Goal: Transaction & Acquisition: Download file/media

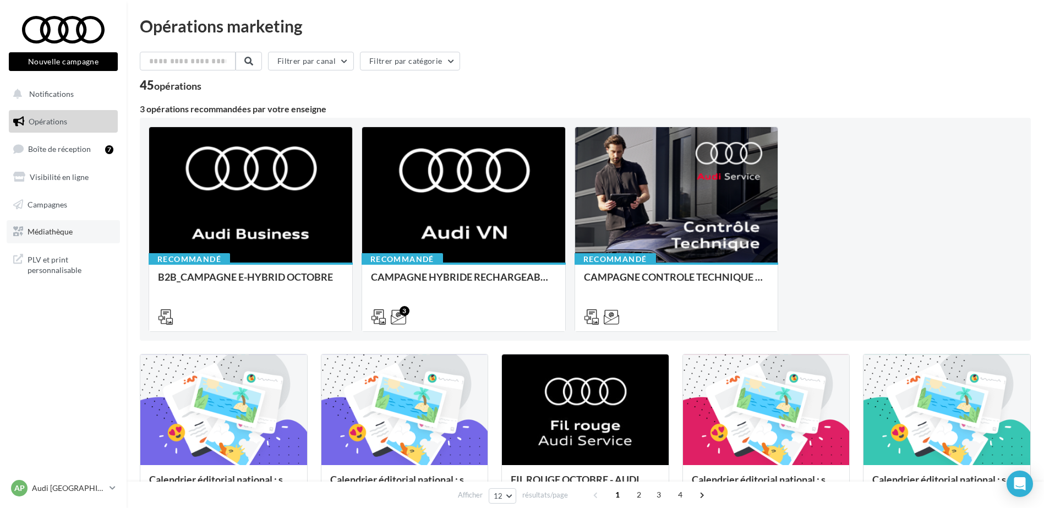
click at [53, 231] on span "Médiathèque" at bounding box center [50, 231] width 45 height 9
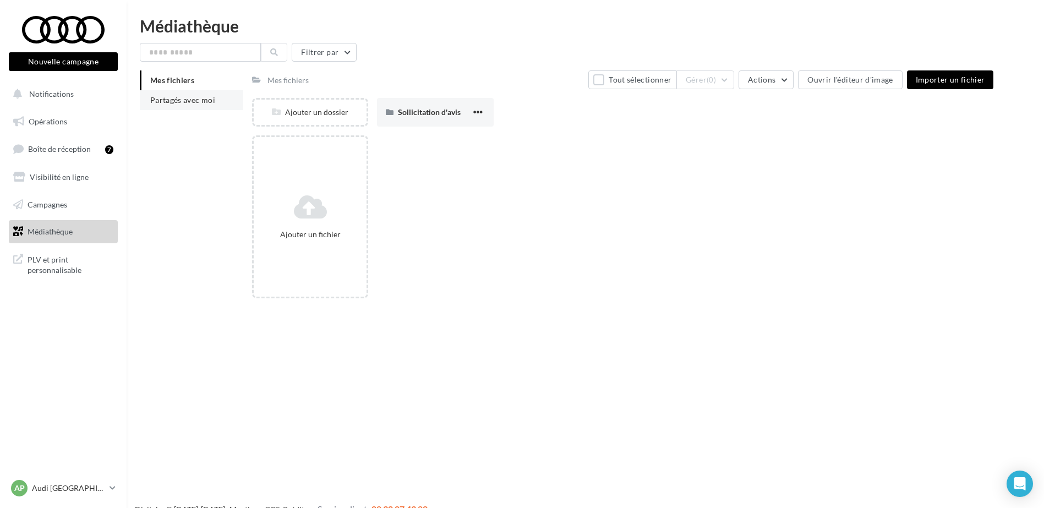
click at [214, 92] on li "Partagés avec moi" at bounding box center [191, 100] width 103 height 20
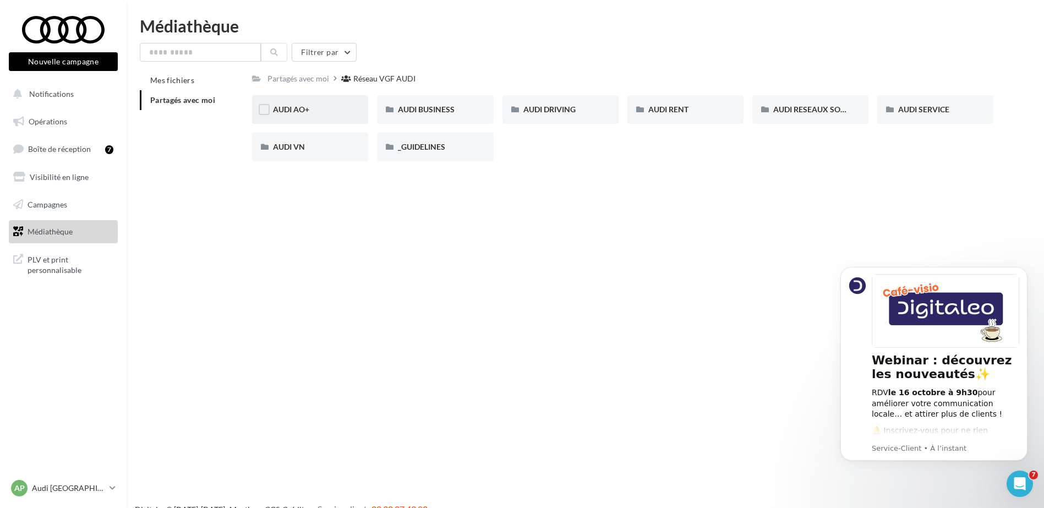
click at [288, 112] on span "AUDI AO+" at bounding box center [291, 109] width 36 height 9
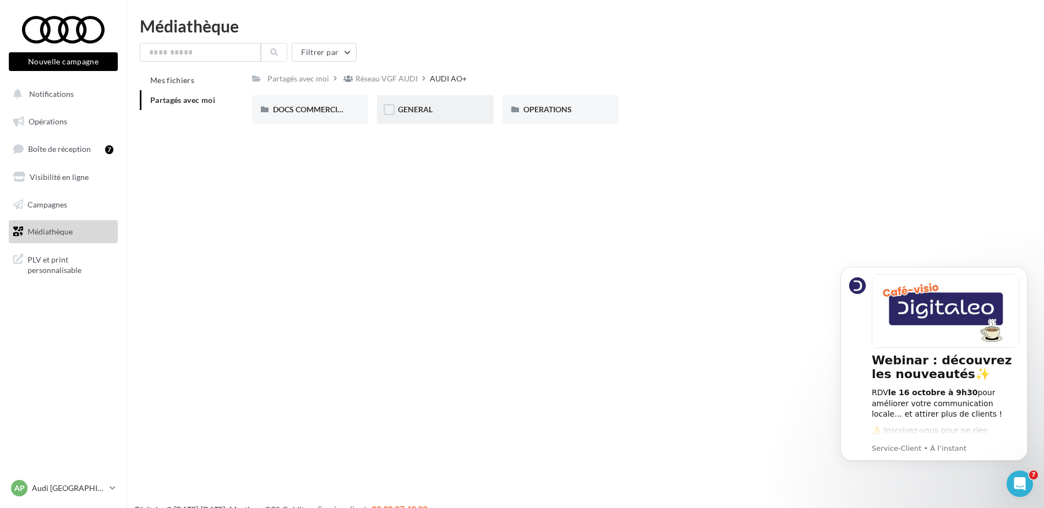
click at [463, 117] on div "GENERAL" at bounding box center [435, 109] width 116 height 29
click at [318, 112] on div "Charte VO" at bounding box center [310, 109] width 74 height 11
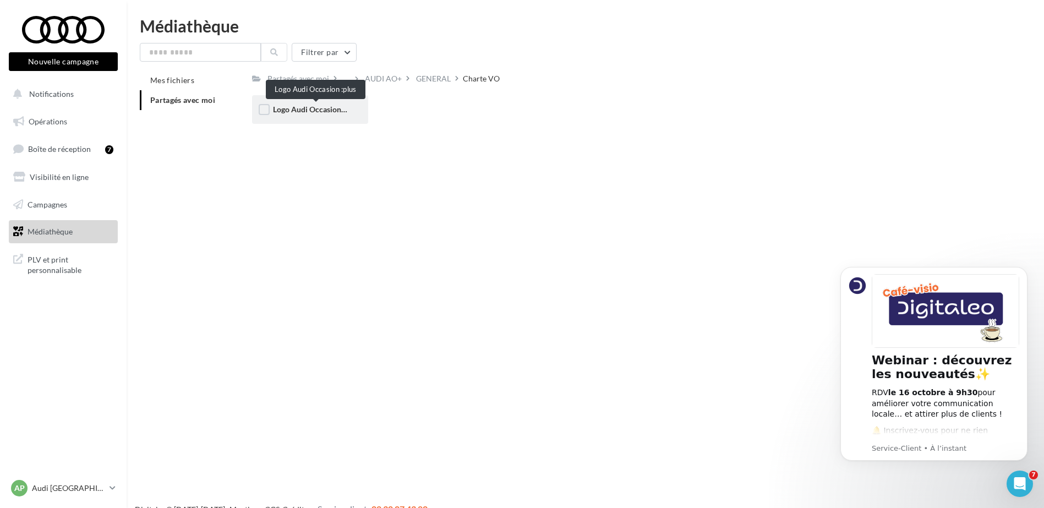
click at [344, 107] on span "Logo Audi Occasion :plus" at bounding box center [316, 109] width 86 height 9
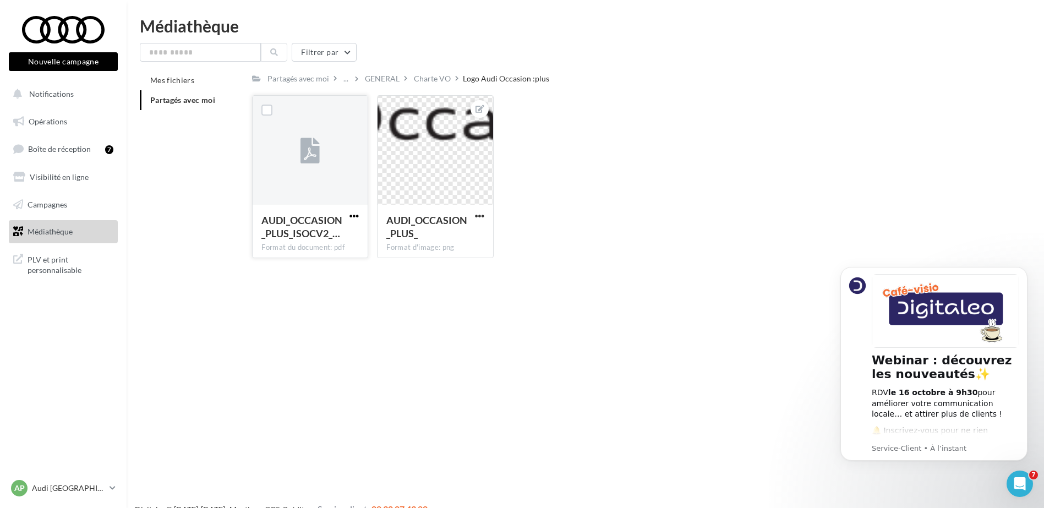
click at [352, 215] on span "button" at bounding box center [353, 215] width 9 height 9
click at [362, 231] on div "AUDI_OCCASION_PLUS_ISOCV2_… Format du document: pdf" at bounding box center [310, 231] width 115 height 52
click at [350, 235] on div "AUDI_OCCASION_PLUS_ISOCV2_…" at bounding box center [309, 228] width 97 height 29
click at [357, 214] on span "button" at bounding box center [353, 215] width 9 height 9
click at [331, 229] on button "Télécharger" at bounding box center [306, 237] width 110 height 29
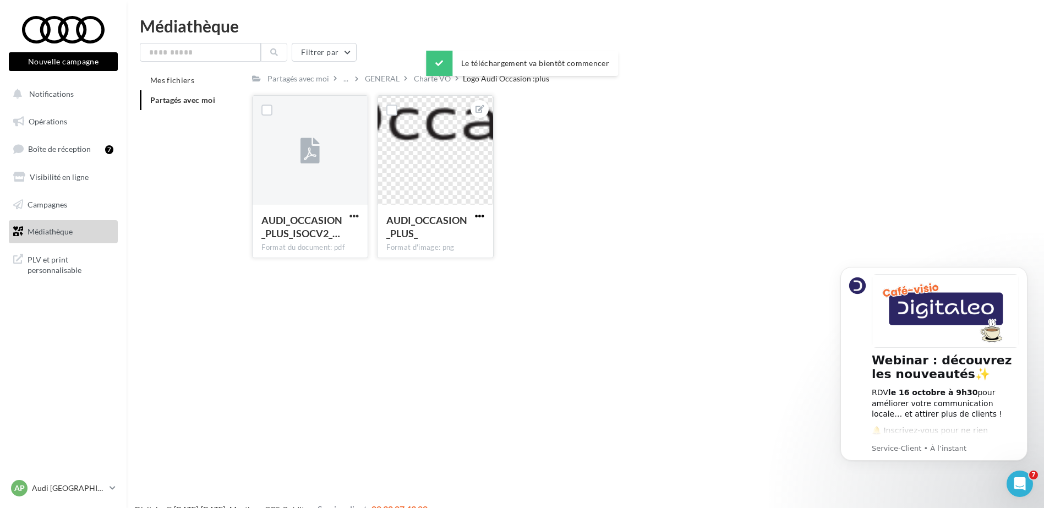
click at [479, 215] on span "button" at bounding box center [479, 215] width 9 height 9
click at [447, 238] on button "Ouvrir l'éditeur d'image" at bounding box center [428, 237] width 116 height 29
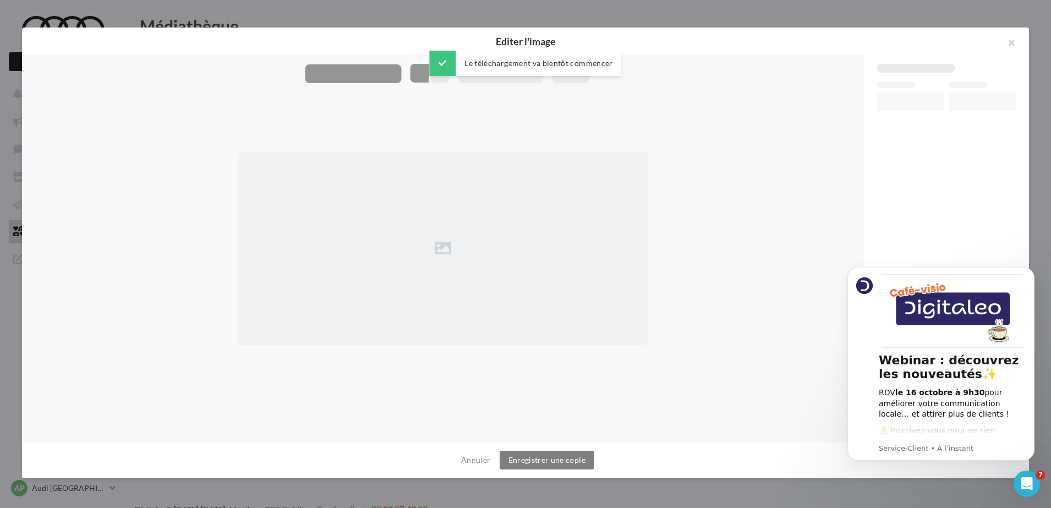
drag, startPoint x: 1019, startPoint y: 41, endPoint x: 534, endPoint y: 193, distance: 508.1
click at [1019, 42] on button "button" at bounding box center [1007, 44] width 44 height 33
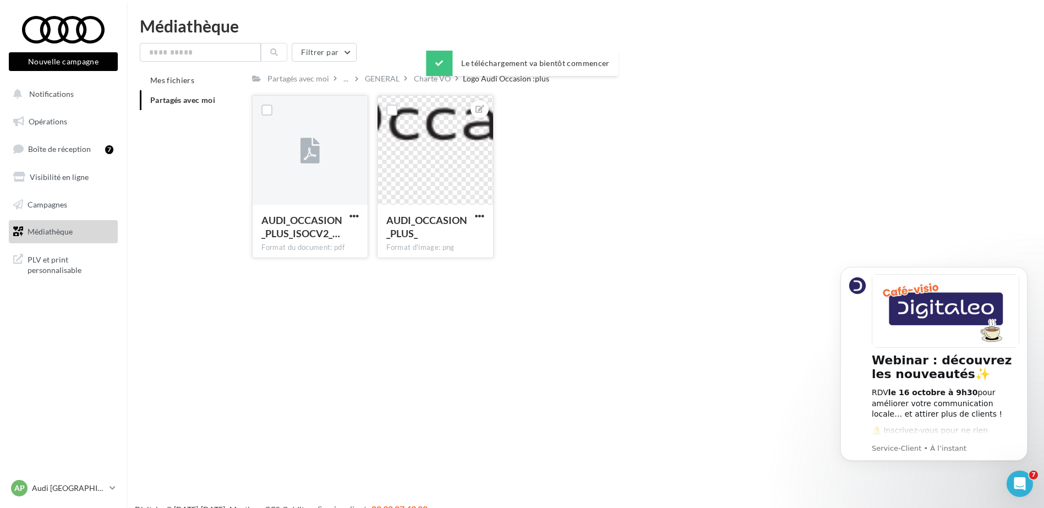
click at [485, 216] on button "button" at bounding box center [480, 216] width 14 height 11
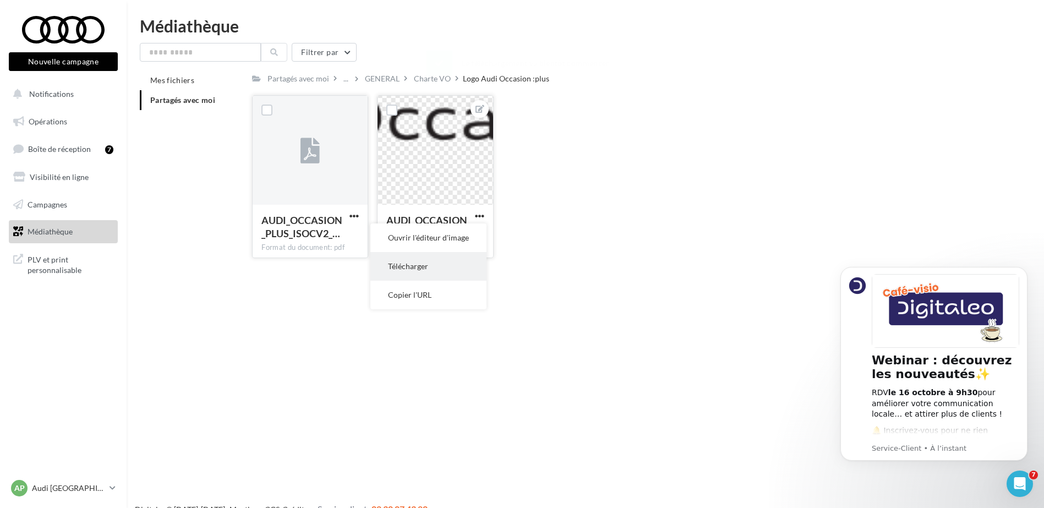
click at [425, 270] on button "Télécharger" at bounding box center [428, 266] width 116 height 29
